Goal: Register for event/course

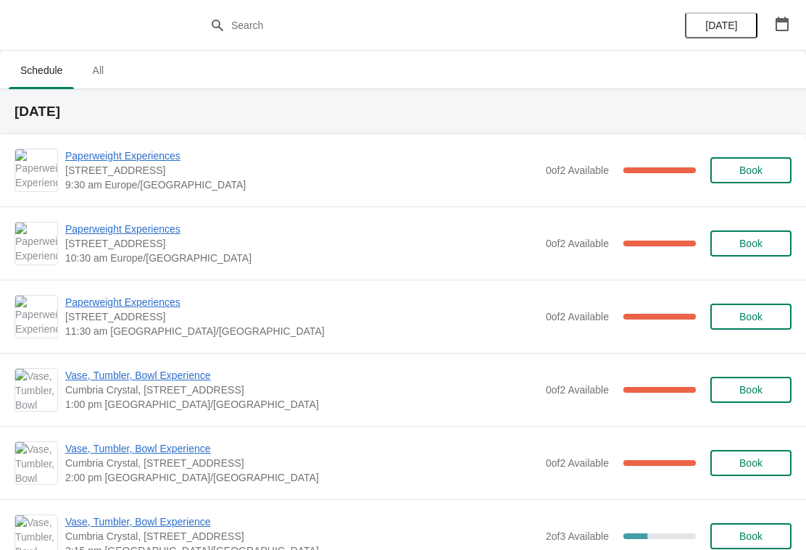
click at [776, 20] on icon "button" at bounding box center [781, 24] width 13 height 14
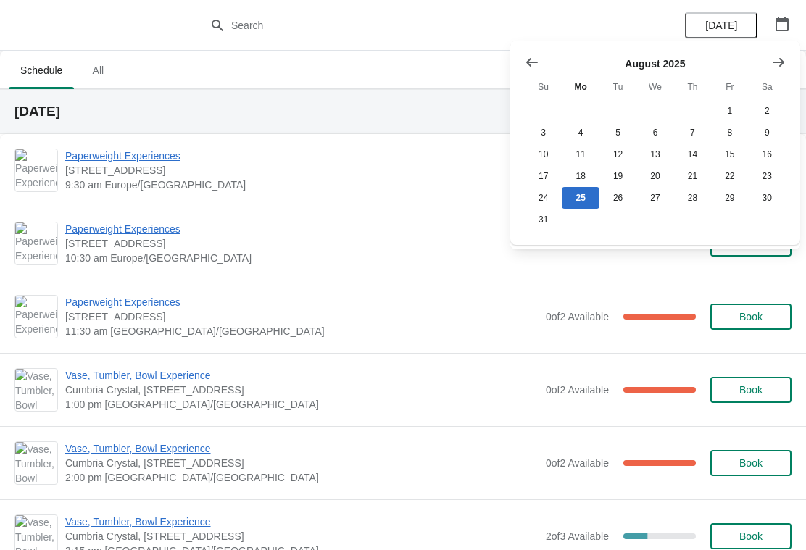
click at [776, 65] on icon "Show next month, September 2025" at bounding box center [778, 62] width 14 height 14
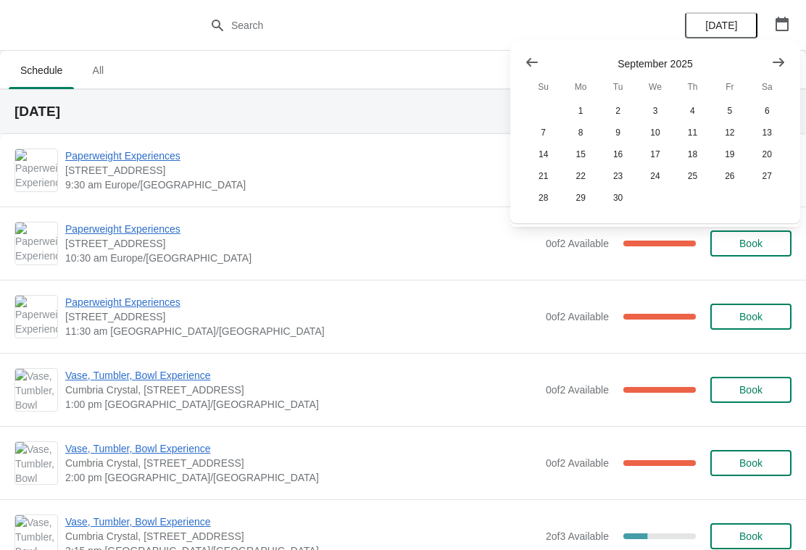
click at [780, 64] on icon "Show next month, October 2025" at bounding box center [778, 61] width 12 height 9
click at [768, 183] on button "25" at bounding box center [767, 176] width 37 height 22
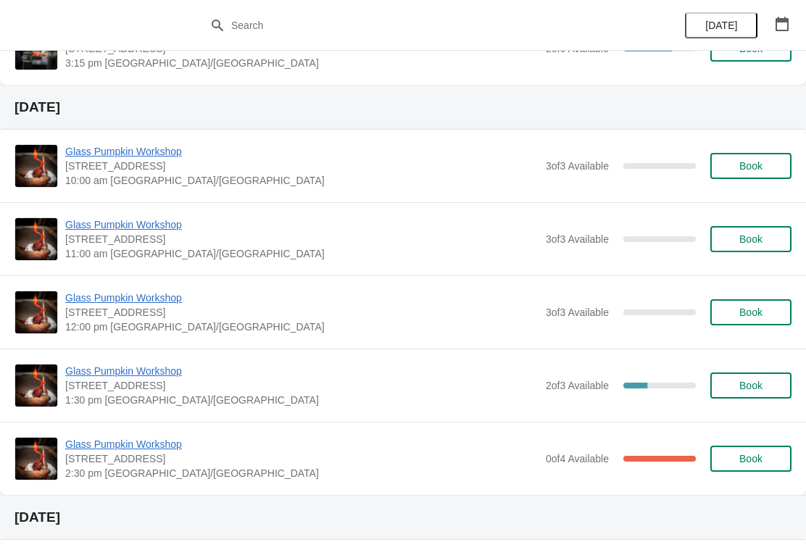
scroll to position [485, 0]
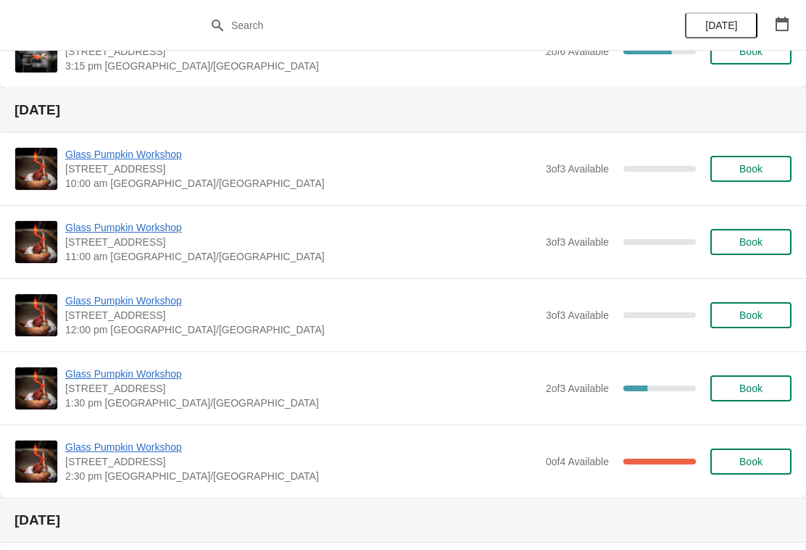
click at [761, 170] on span "Book" at bounding box center [750, 169] width 23 height 12
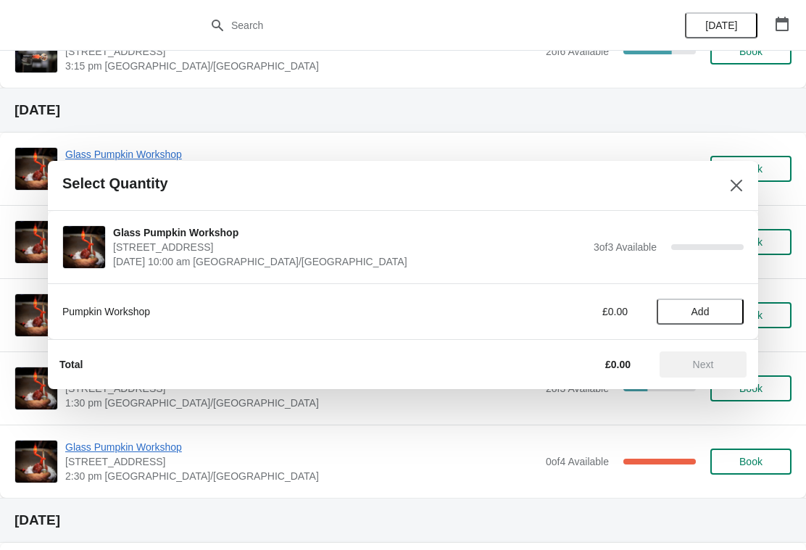
click at [720, 312] on span "Add" at bounding box center [700, 312] width 61 height 12
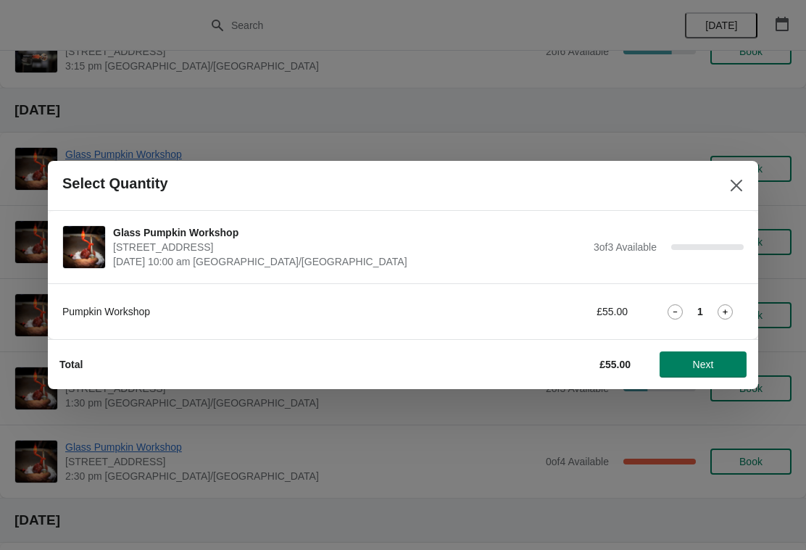
click at [726, 314] on icon at bounding box center [724, 311] width 15 height 15
click at [723, 310] on icon at bounding box center [724, 311] width 15 height 15
click at [738, 183] on icon "Close" at bounding box center [736, 185] width 14 height 14
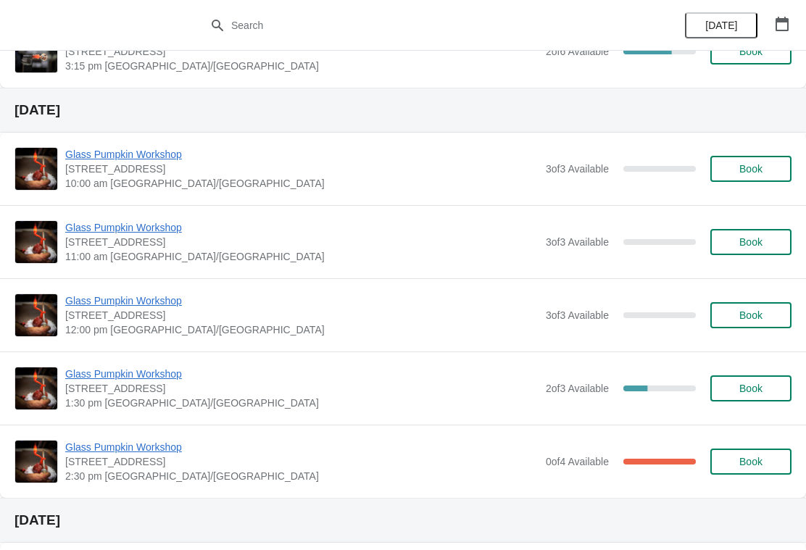
click at [757, 244] on span "Book" at bounding box center [750, 242] width 23 height 12
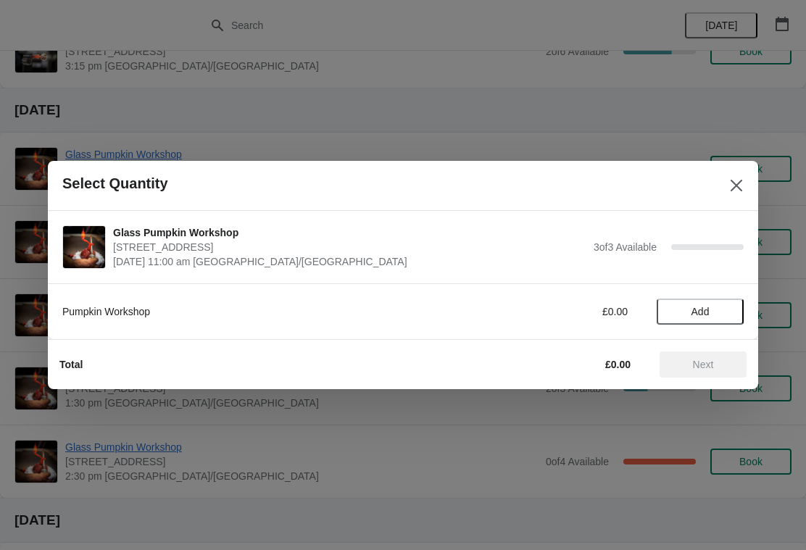
click at [728, 313] on span "Add" at bounding box center [700, 312] width 61 height 12
click at [730, 312] on icon at bounding box center [724, 311] width 15 height 15
click at [728, 310] on icon at bounding box center [724, 311] width 15 height 15
click at [715, 359] on span "Next" at bounding box center [703, 365] width 64 height 12
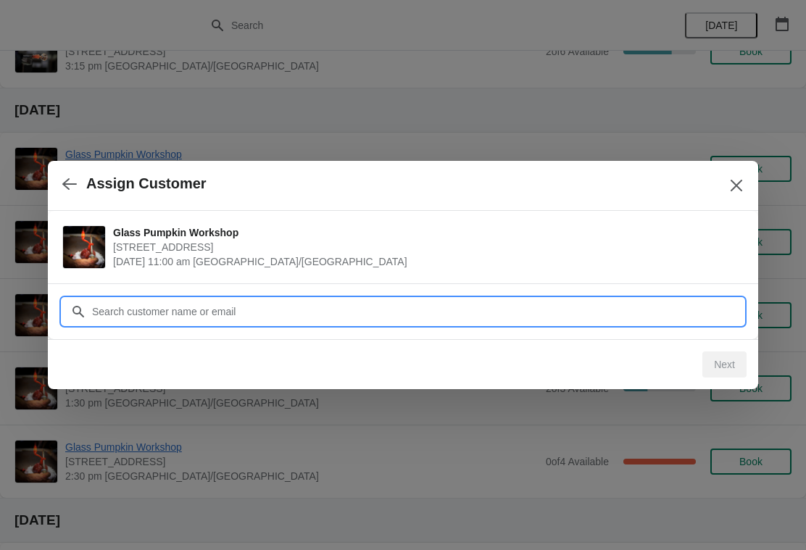
click at [481, 315] on input "Customer" at bounding box center [417, 312] width 652 height 26
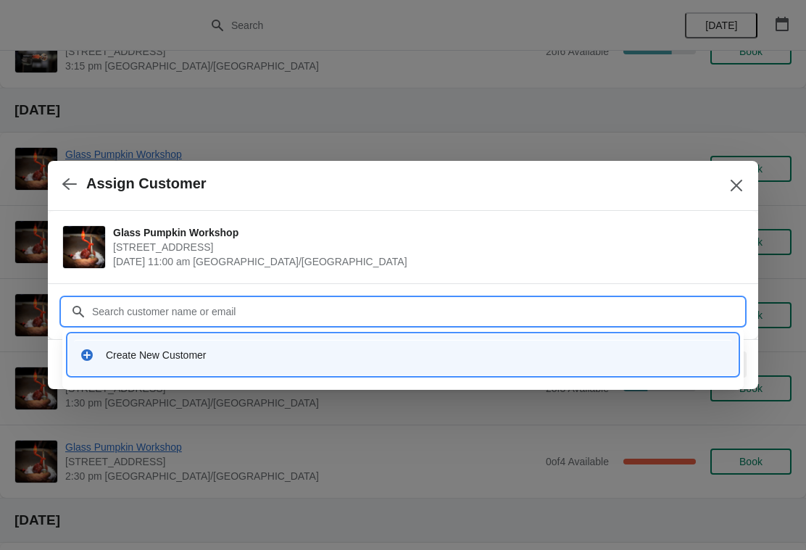
click at [84, 351] on icon at bounding box center [87, 355] width 12 height 12
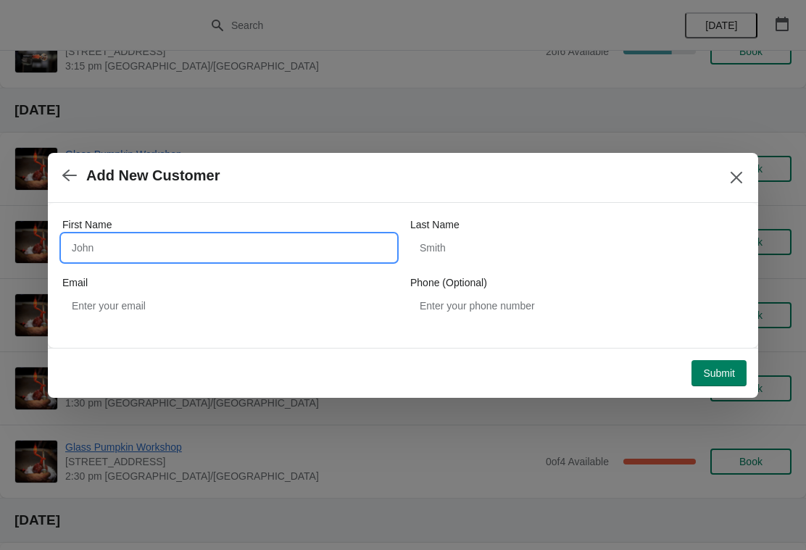
click at [145, 241] on input "First Name" at bounding box center [228, 248] width 333 height 26
type input "Charlotte"
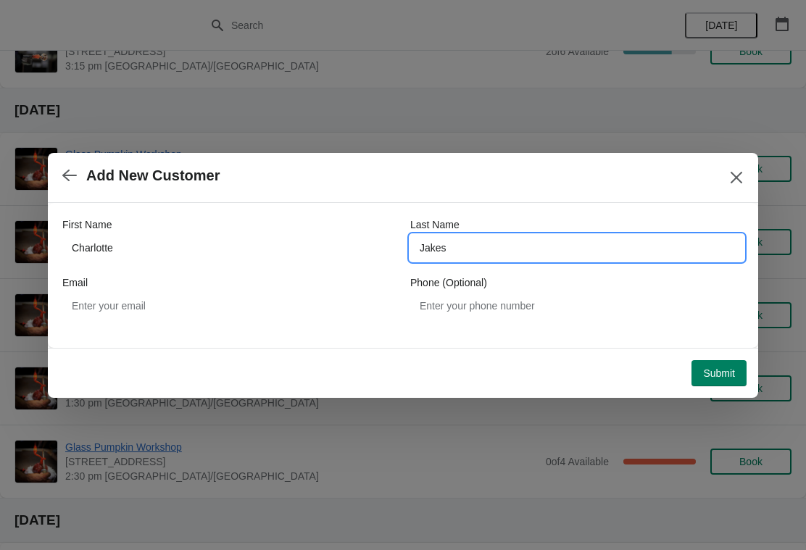
type input "Jakes"
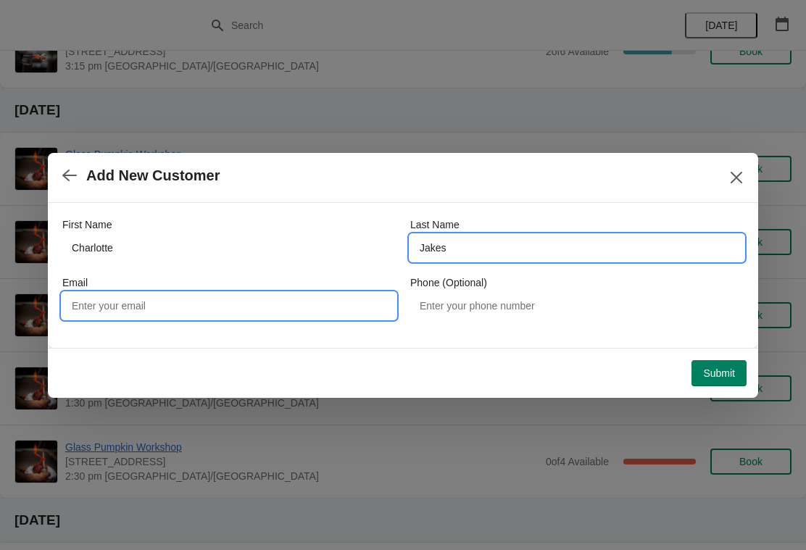
click at [275, 300] on input "Email" at bounding box center [228, 306] width 333 height 26
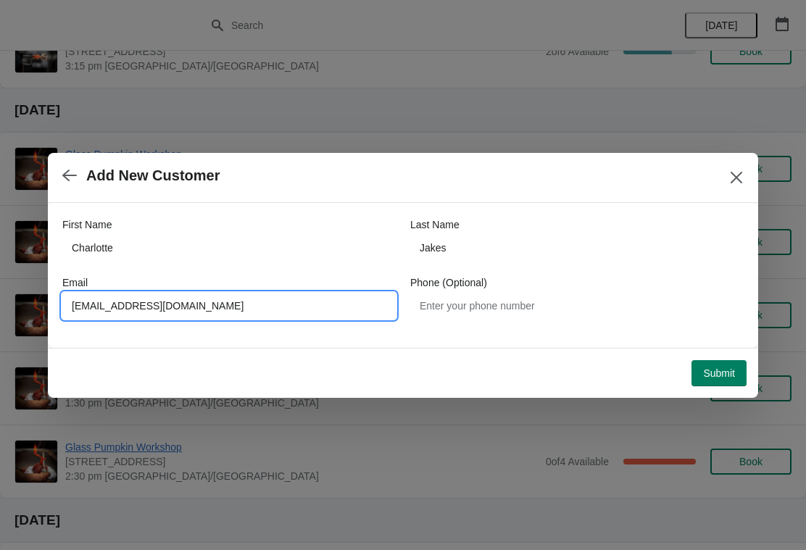
type input "[EMAIL_ADDRESS][DOMAIN_NAME]"
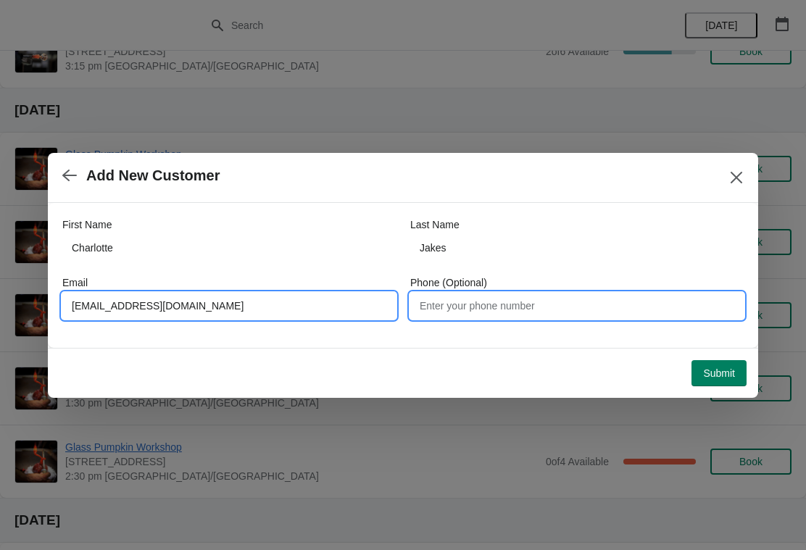
click at [449, 308] on input "Phone (Optional)" at bounding box center [576, 306] width 333 height 26
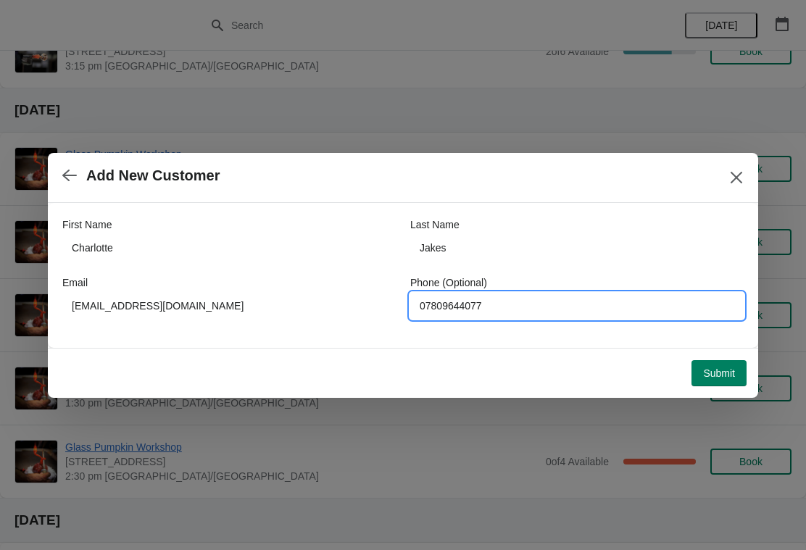
type input "07809644077"
click at [722, 372] on span "Submit" at bounding box center [719, 373] width 32 height 12
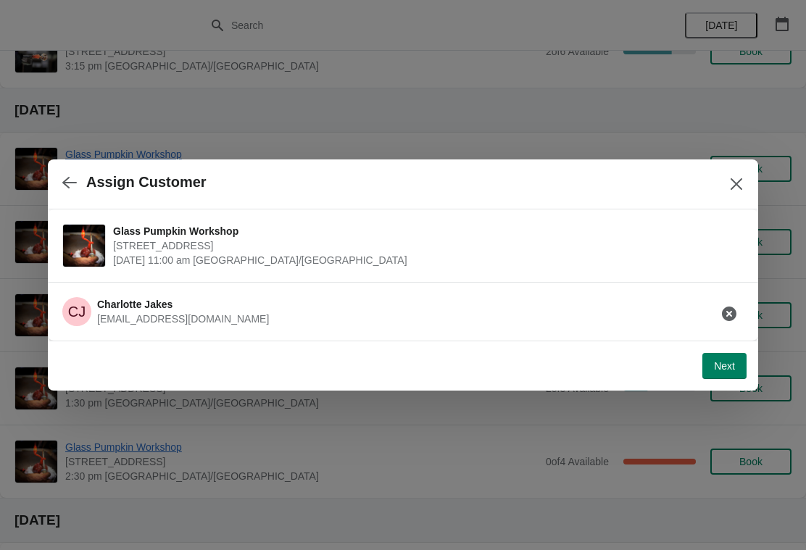
click at [717, 359] on button "Next" at bounding box center [724, 366] width 44 height 26
select select "Yes, I will collect it"
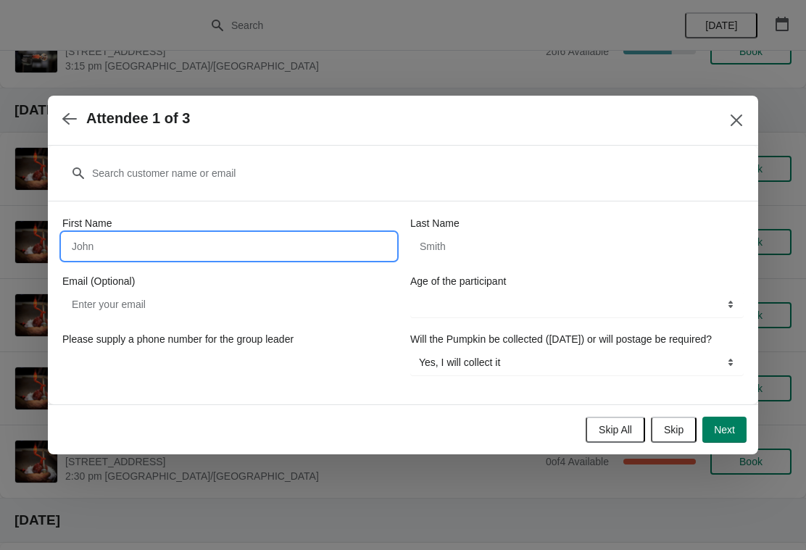
click at [286, 234] on input "First Name" at bounding box center [228, 246] width 333 height 26
type input "[PERSON_NAME]"
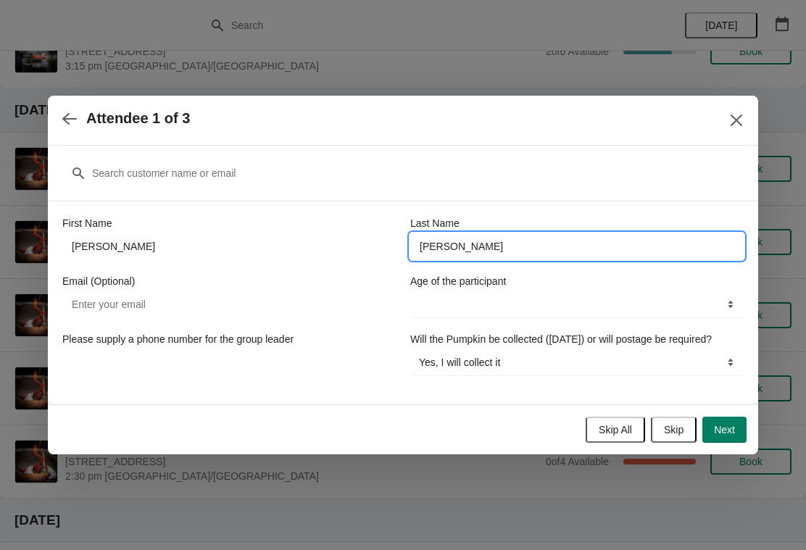
type input "[PERSON_NAME]"
click at [520, 296] on select "13-17 years 18 years and over" at bounding box center [576, 304] width 333 height 26
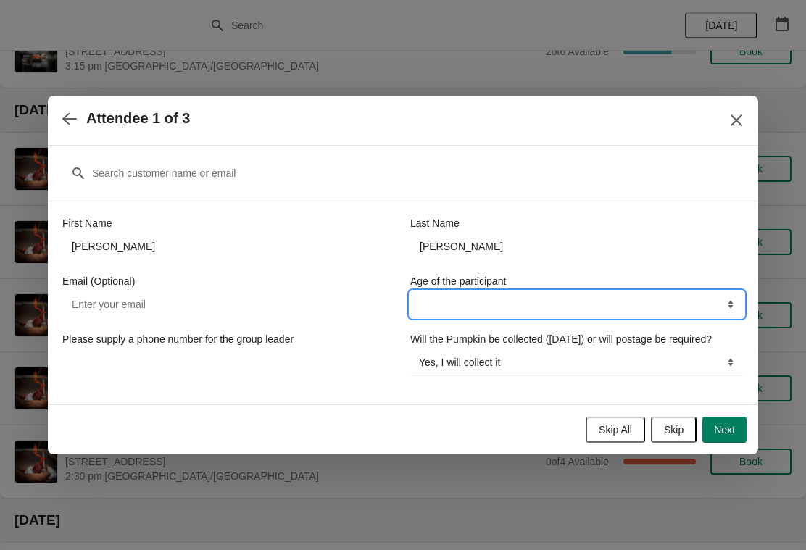
select select "18 years and over"
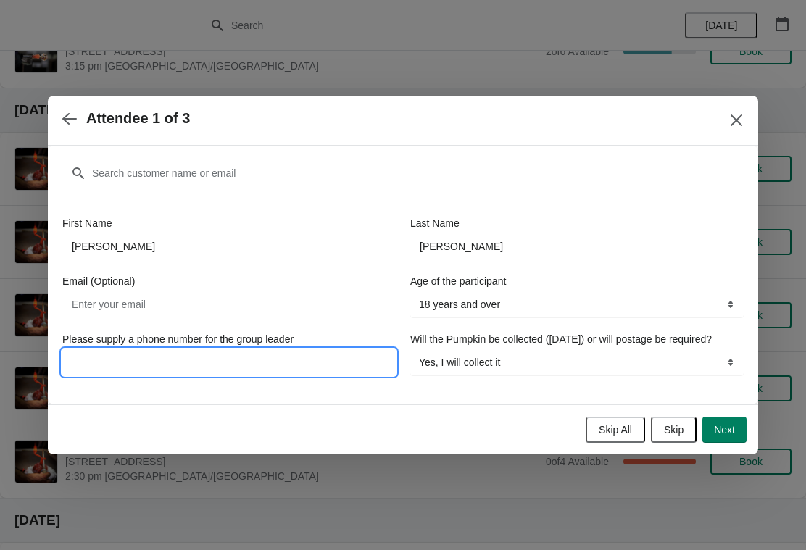
click at [293, 352] on input "Please supply a phone number for the group leader" at bounding box center [228, 362] width 333 height 26
type input "07809644077"
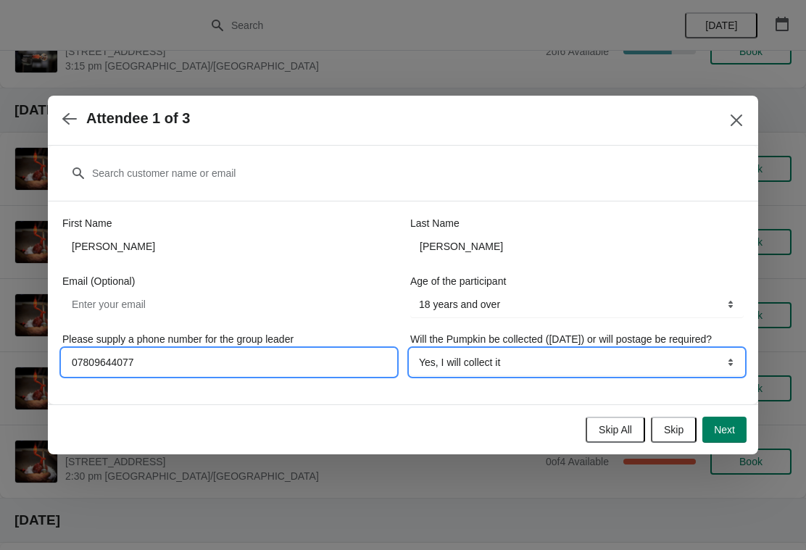
click at [644, 364] on select "Yes, I will collect it No, I will require postage" at bounding box center [576, 362] width 333 height 26
select select "No, I will require postage"
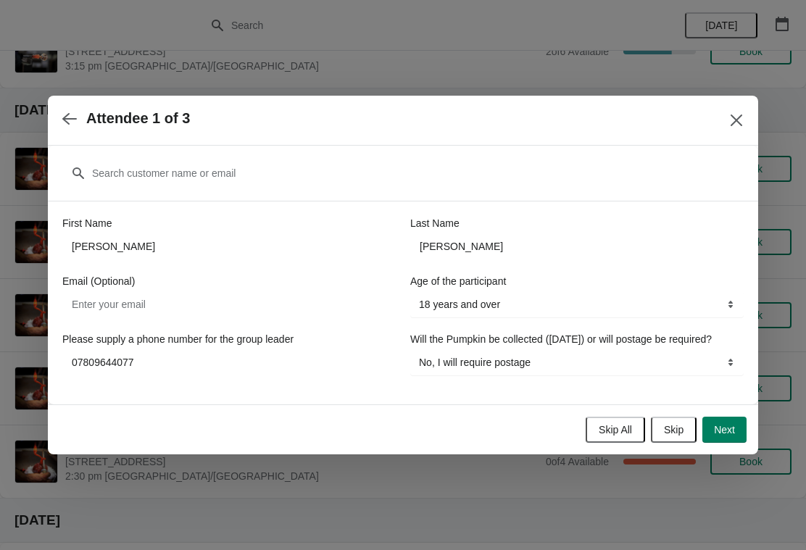
click at [729, 443] on button "Next" at bounding box center [724, 430] width 44 height 26
select select
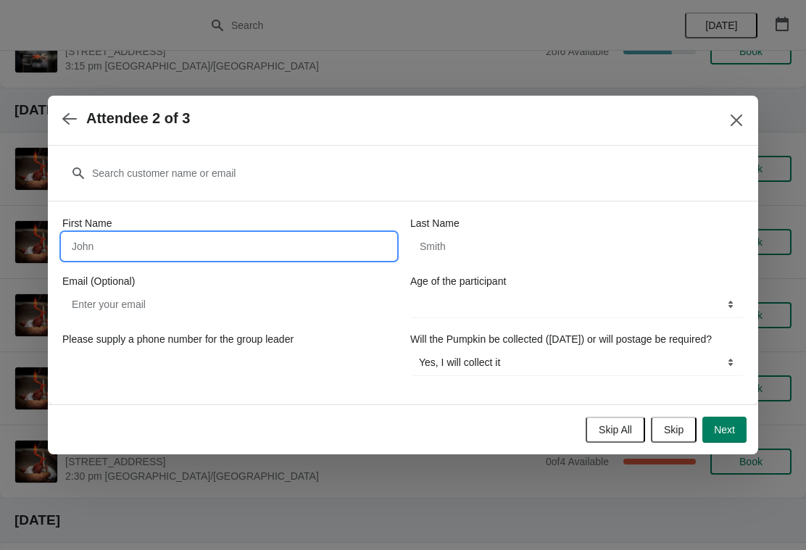
click at [211, 235] on input "First Name" at bounding box center [228, 246] width 333 height 26
click at [550, 375] on select "Yes, I will collect it No, I will require postage" at bounding box center [576, 362] width 333 height 26
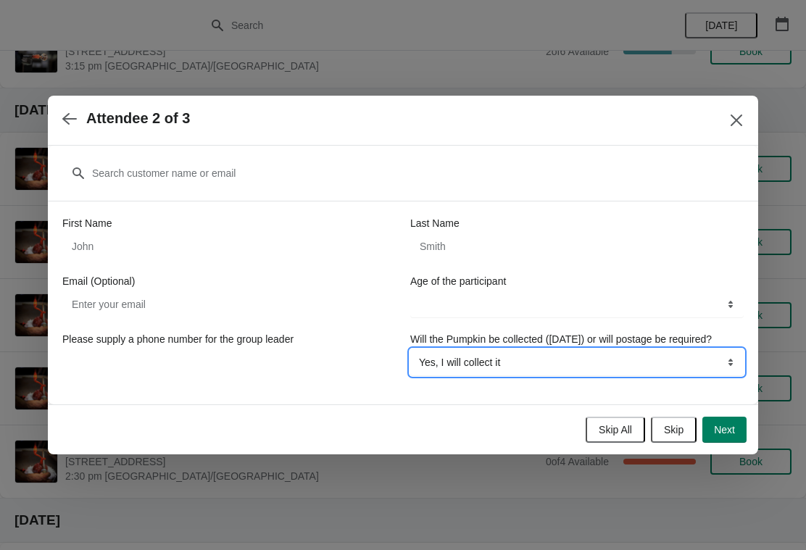
select select "No, I will require postage"
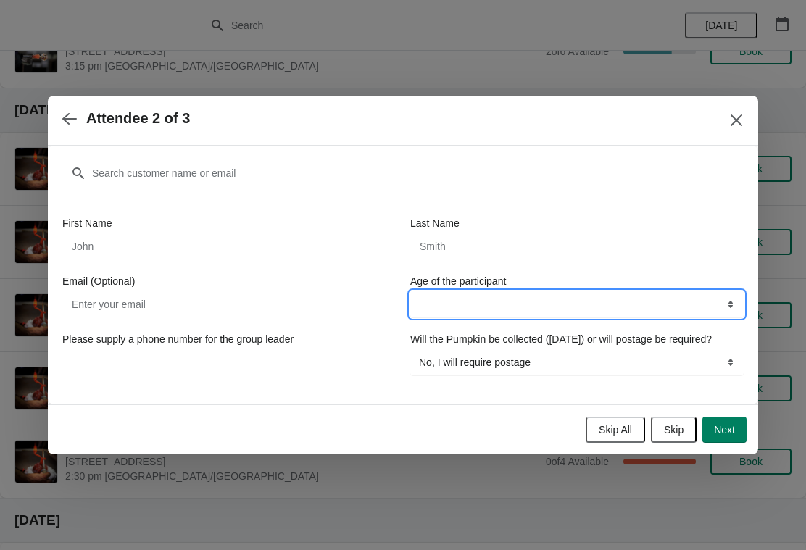
click at [474, 294] on select "13-17 years 18 years and over" at bounding box center [576, 304] width 333 height 26
click at [513, 301] on select "13-17 years 18 years and over" at bounding box center [576, 304] width 333 height 26
select select "18 years and over"
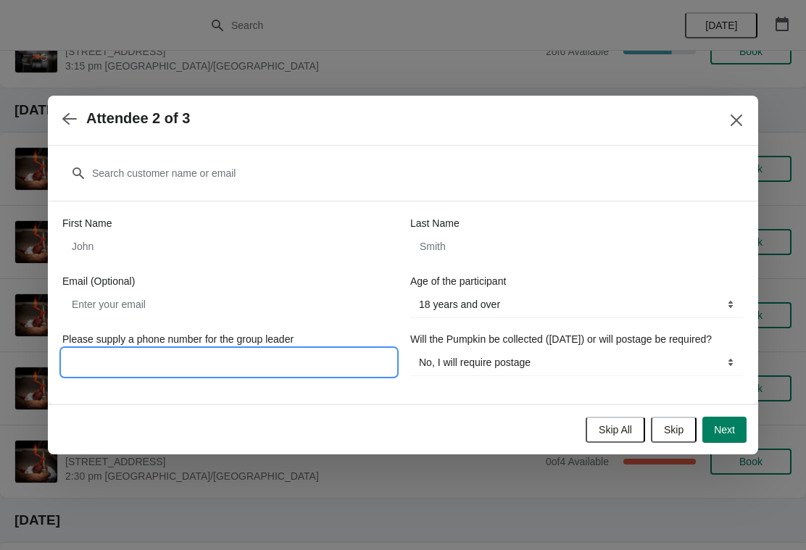
click at [285, 353] on input "Please supply a phone number for the group leader" at bounding box center [228, 362] width 333 height 26
type input "07809644077"
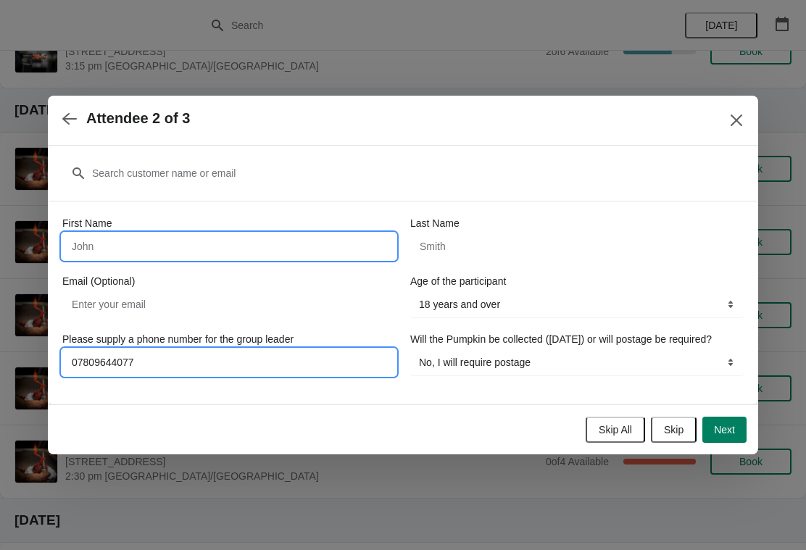
click at [116, 237] on input "First Name" at bounding box center [228, 246] width 333 height 26
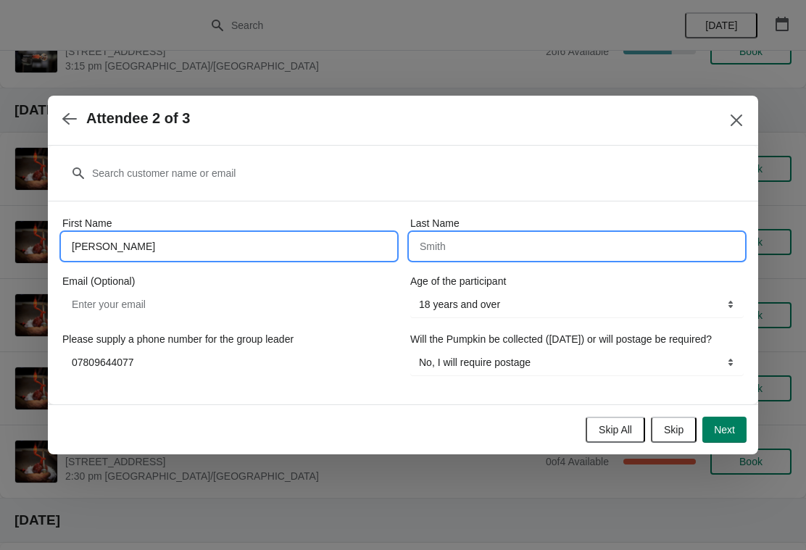
click at [307, 234] on input "[PERSON_NAME]" at bounding box center [228, 246] width 333 height 26
type input "[PERSON_NAME]"
click at [487, 238] on input "Last Name" at bounding box center [576, 246] width 333 height 26
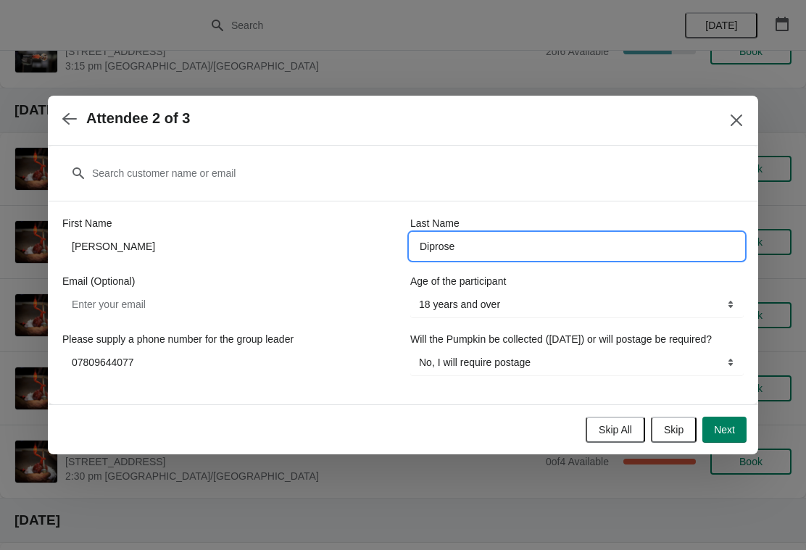
type input "Diprose"
click at [728, 436] on span "Next" at bounding box center [724, 430] width 21 height 12
select select
select select "Yes, I will collect it"
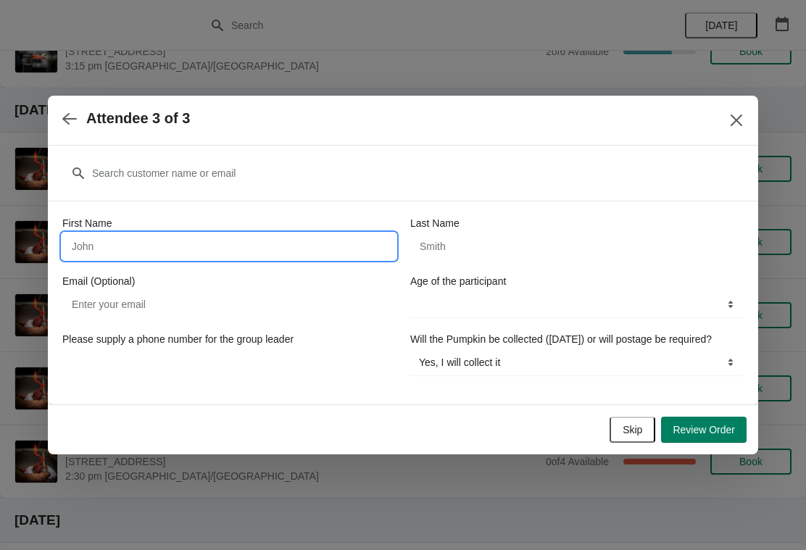
click at [271, 236] on input "First Name" at bounding box center [228, 246] width 333 height 26
type input "[PERSON_NAME]"
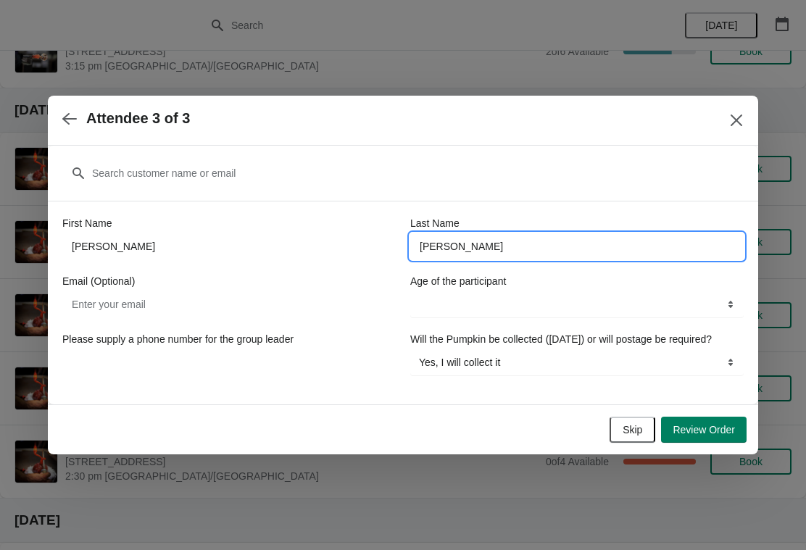
type input "[PERSON_NAME]"
click at [494, 293] on select "13-17 years 18 years and over" at bounding box center [576, 304] width 333 height 26
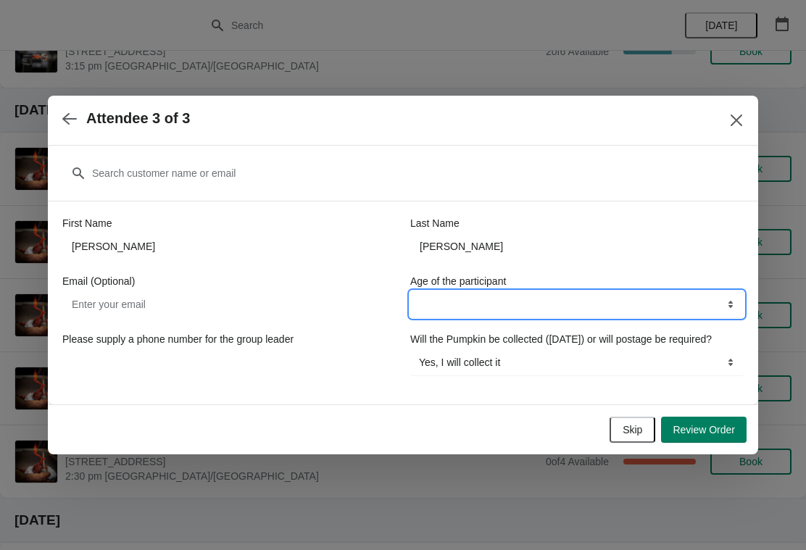
select select "18 years and over"
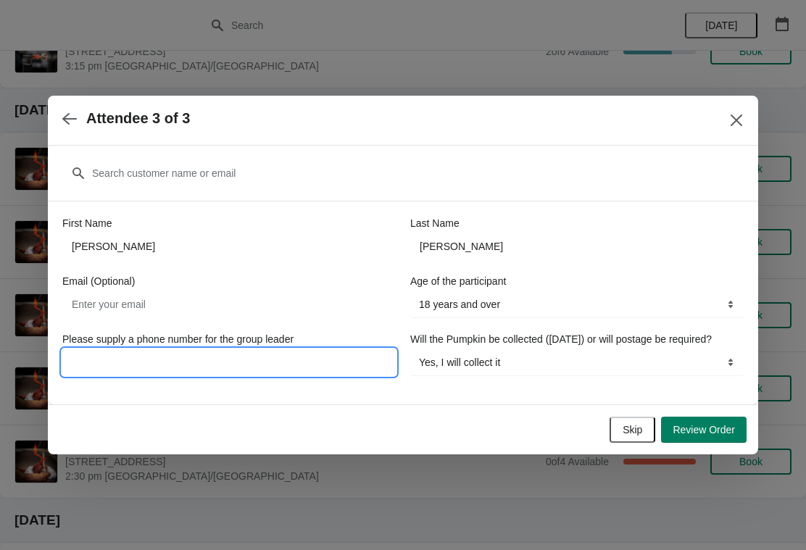
click at [312, 359] on input "Please supply a phone number for the group leader" at bounding box center [228, 362] width 333 height 26
type input "07809644077"
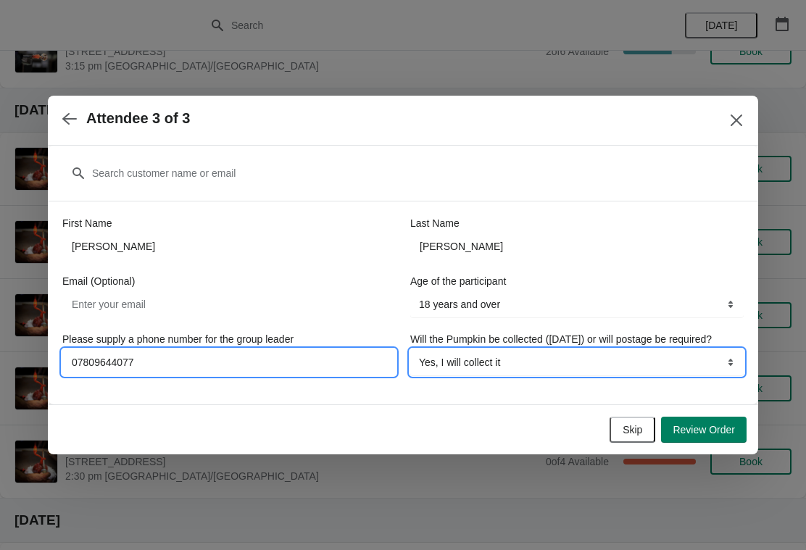
click at [647, 359] on select "Yes, I will collect it No, I will require postage" at bounding box center [576, 362] width 333 height 26
select select "No, I will require postage"
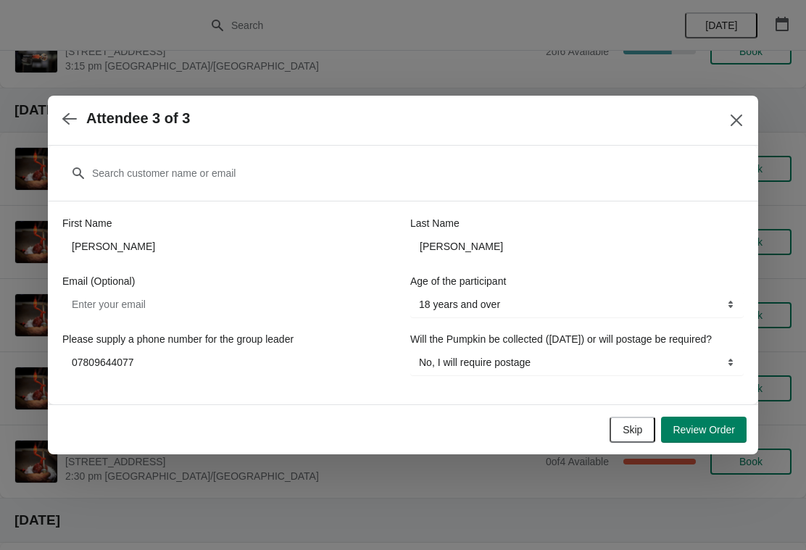
click at [715, 432] on span "Review Order" at bounding box center [703, 430] width 62 height 12
